Goal: Information Seeking & Learning: Learn about a topic

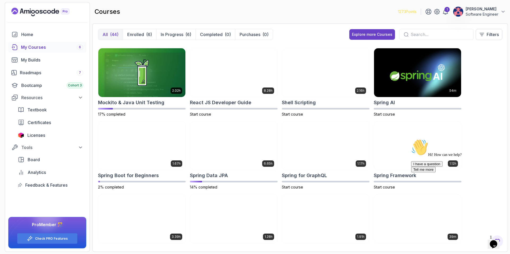
scroll to position [605, 0]
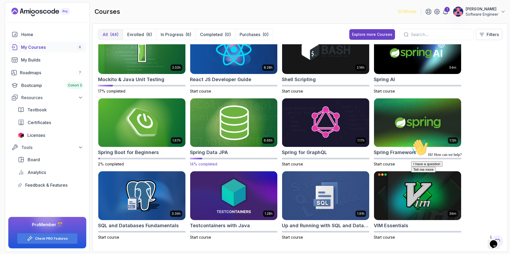
click at [244, 126] on img at bounding box center [233, 122] width 91 height 51
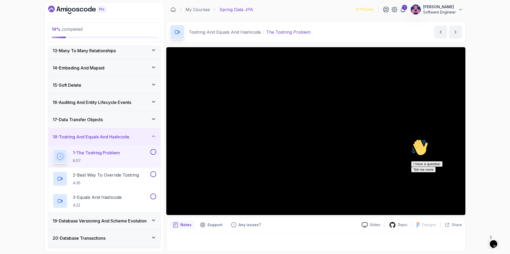
scroll to position [214, 0]
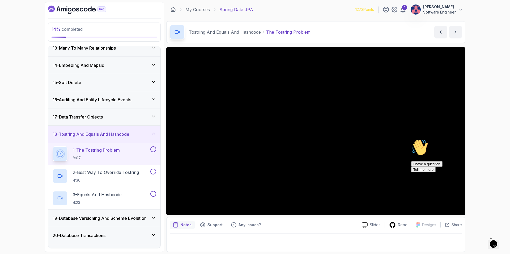
click at [152, 151] on button at bounding box center [153, 150] width 6 height 6
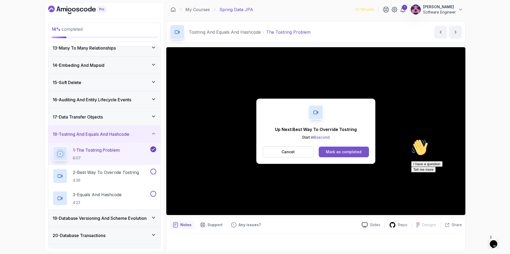
click at [356, 153] on div "Mark as completed" at bounding box center [344, 152] width 36 height 5
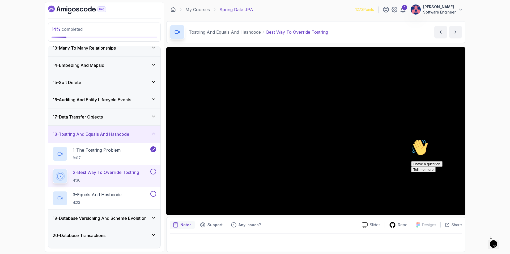
click at [152, 173] on button at bounding box center [153, 172] width 6 height 6
click at [141, 197] on div "3 - Equals And Hashcode 4:23" at bounding box center [101, 198] width 97 height 15
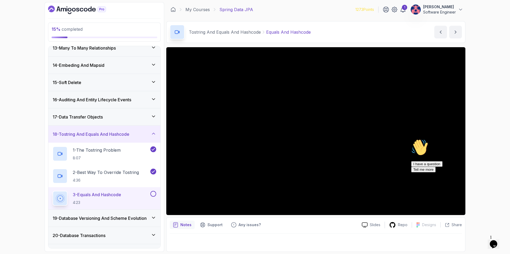
click at [53, 191] on button "3 - Equals And Hashcode 4:23" at bounding box center [105, 198] width 104 height 15
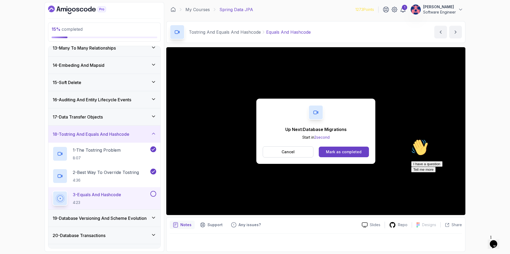
click at [93, 67] on h3 "14 - Embeding And Mapsid" at bounding box center [79, 65] width 52 height 6
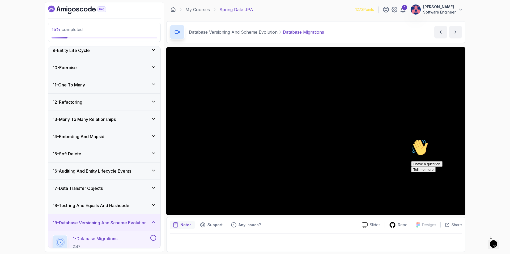
scroll to position [142, 0]
click at [102, 104] on div "12 - Refactoring" at bounding box center [105, 103] width 104 height 6
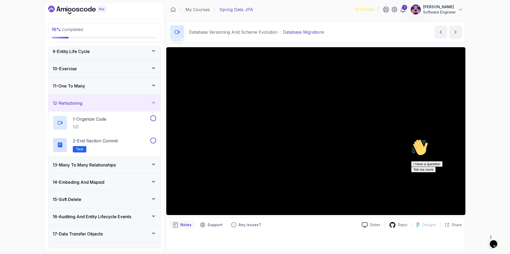
click at [111, 92] on div "11 - One To Many" at bounding box center [104, 86] width 112 height 17
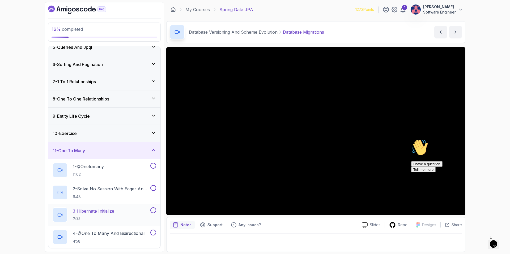
scroll to position [75, 0]
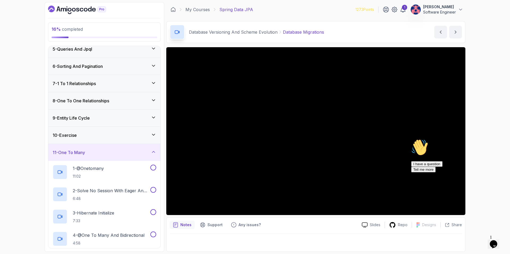
click at [108, 115] on div "9 - Entity Life Cycle" at bounding box center [105, 118] width 104 height 6
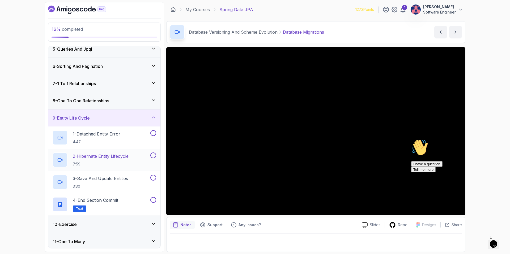
click at [109, 164] on p "7:59" at bounding box center [101, 164] width 56 height 5
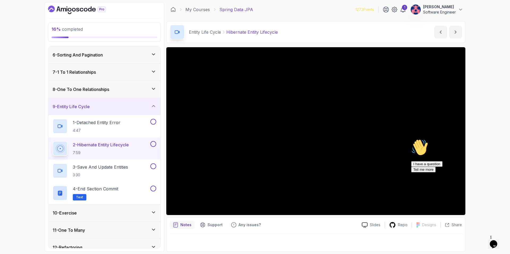
scroll to position [67, 0]
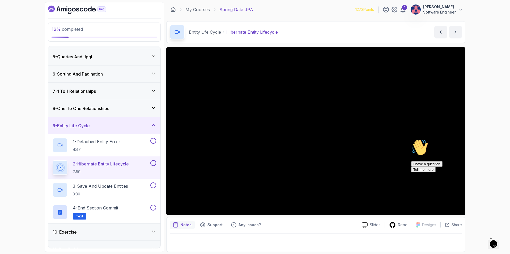
click at [115, 114] on div "8 - One To One Relationships" at bounding box center [104, 108] width 112 height 17
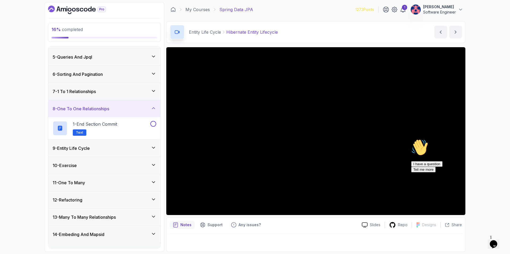
click at [115, 114] on div "8 - One To One Relationships" at bounding box center [104, 108] width 112 height 17
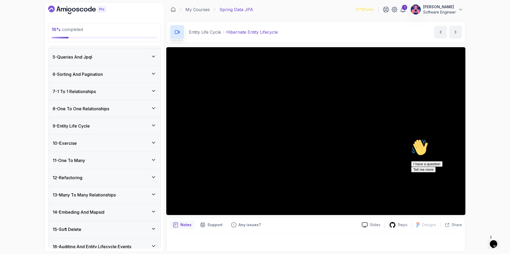
click at [122, 97] on div "7 - 1 To 1 Relationships" at bounding box center [104, 91] width 112 height 17
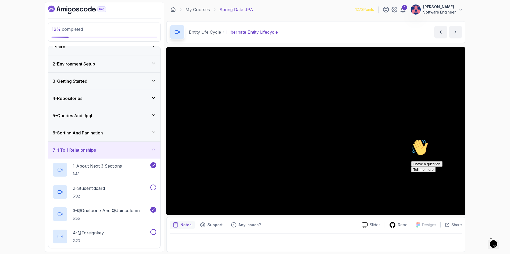
scroll to position [0, 0]
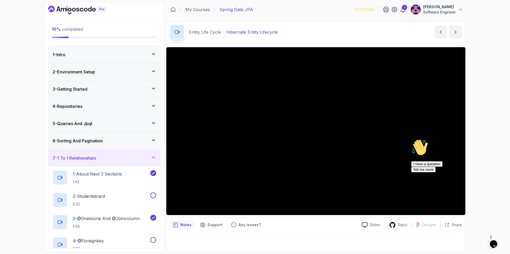
click at [120, 155] on div "7 - 1 To 1 Relationships" at bounding box center [105, 158] width 104 height 6
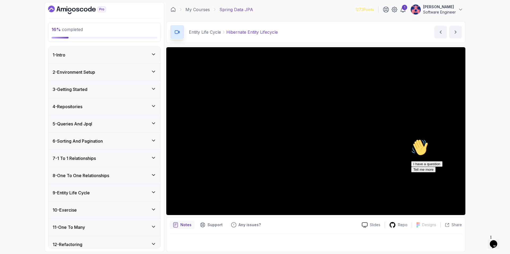
click at [123, 146] on div "6 - Sorting And Pagination" at bounding box center [104, 141] width 112 height 17
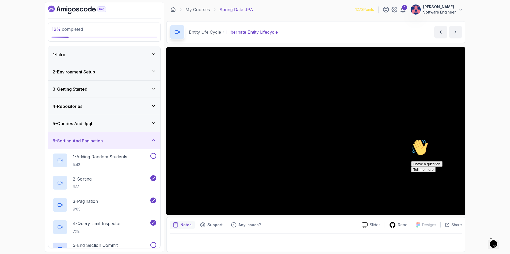
click at [129, 124] on div "5 - Queries And Jpql" at bounding box center [105, 124] width 104 height 6
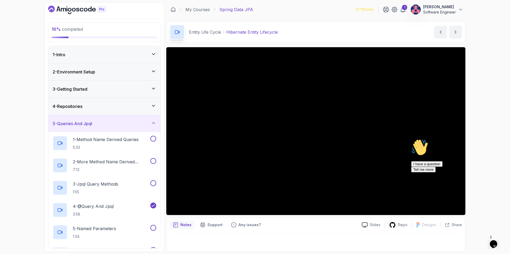
click at [129, 124] on div "5 - Queries And Jpql" at bounding box center [105, 124] width 104 height 6
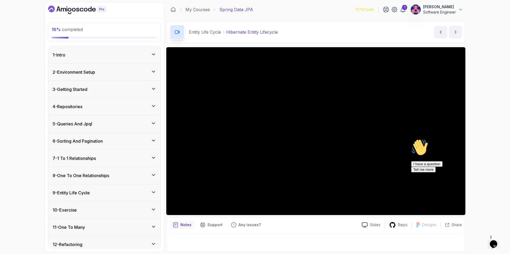
click at [125, 142] on div "6 - Sorting And Pagination" at bounding box center [105, 141] width 104 height 6
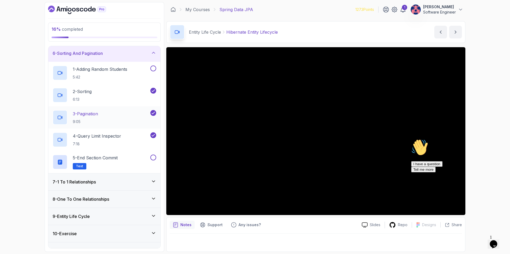
scroll to position [90, 0]
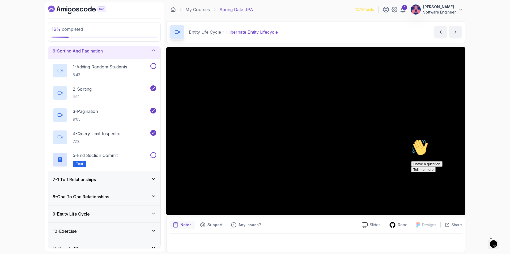
click at [129, 182] on div "7 - 1 To 1 Relationships" at bounding box center [105, 180] width 104 height 6
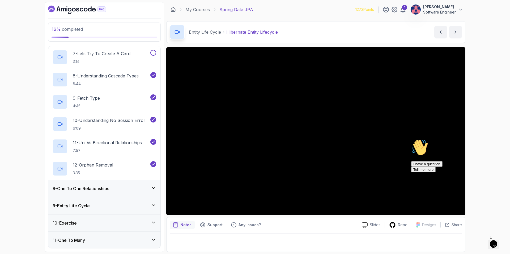
scroll to position [298, 0]
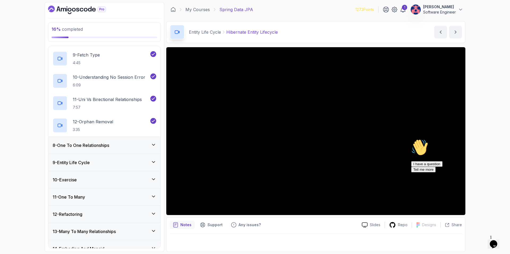
click at [121, 143] on div "8 - One To One Relationships" at bounding box center [105, 145] width 104 height 6
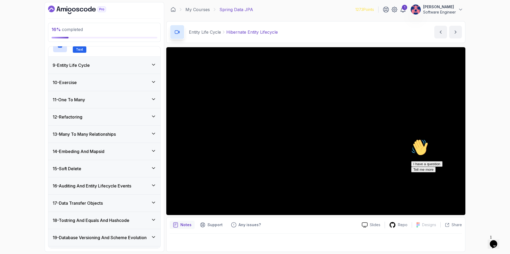
scroll to position [138, 0]
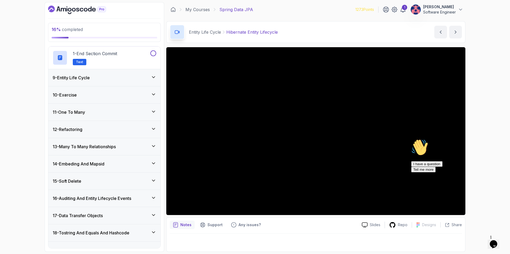
click at [114, 78] on div "9 - Entity Life Cycle" at bounding box center [105, 78] width 104 height 6
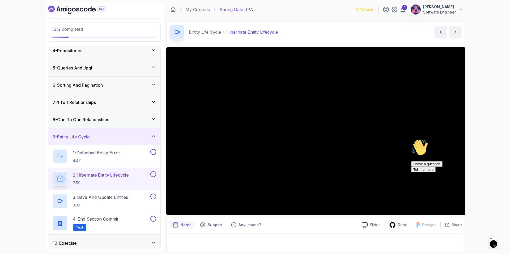
scroll to position [56, 0]
click at [112, 122] on div "8 - One To One Relationships" at bounding box center [105, 120] width 104 height 6
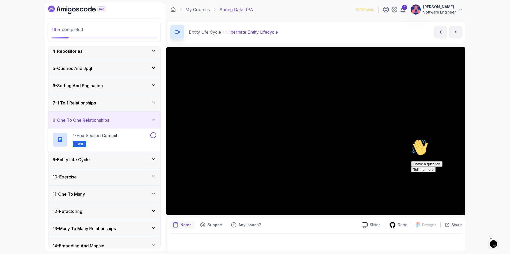
click at [114, 160] on div "9 - Entity Life Cycle" at bounding box center [105, 160] width 104 height 6
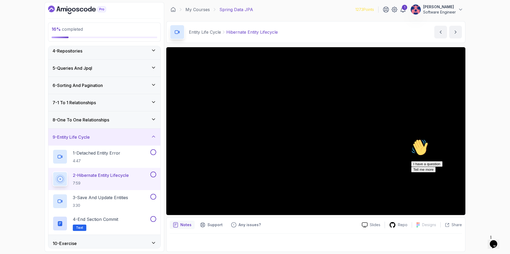
click at [117, 127] on div "8 - One To One Relationships" at bounding box center [104, 120] width 112 height 17
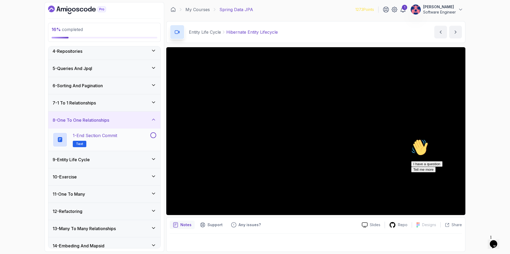
click at [82, 145] on span "Text" at bounding box center [79, 144] width 7 height 4
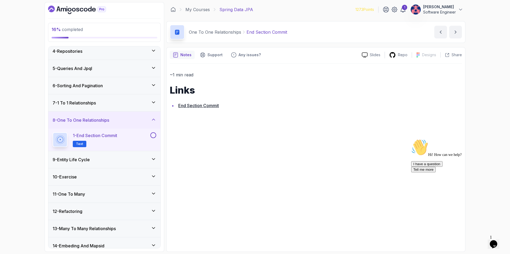
click at [101, 164] on div "9 - Entity Life Cycle" at bounding box center [104, 159] width 112 height 17
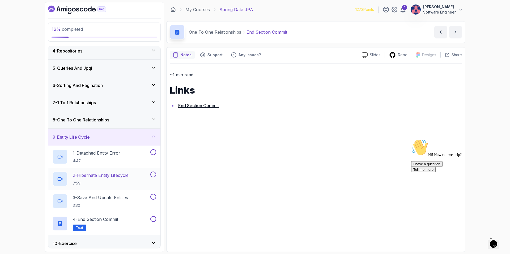
click at [105, 180] on h2 "2 - Hibernate Entity Lifecycle 7:59" at bounding box center [101, 179] width 56 height 14
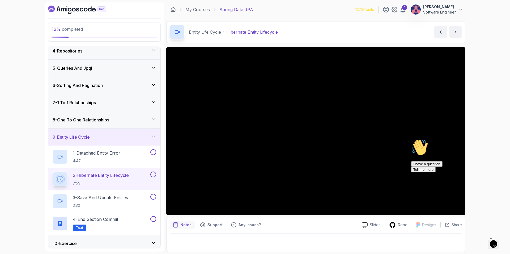
scroll to position [56, 0]
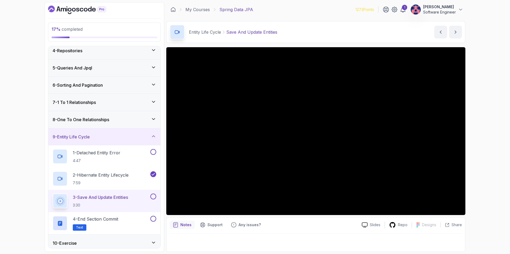
click at [153, 198] on button at bounding box center [153, 197] width 6 height 6
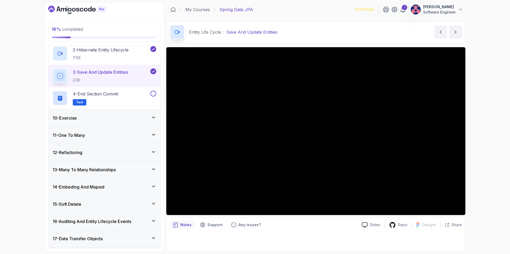
scroll to position [184, 0]
